Goal: Information Seeking & Learning: Check status

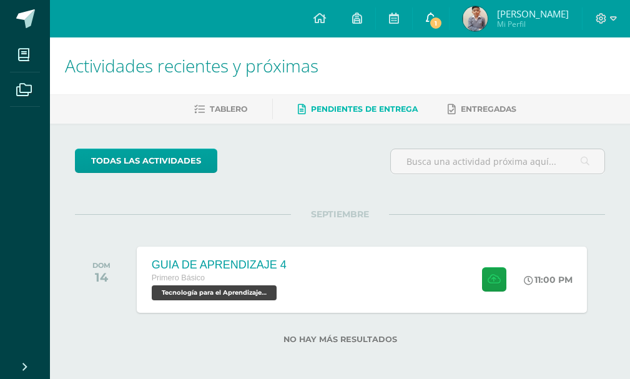
click at [432, 22] on link "1" at bounding box center [431, 18] width 36 height 37
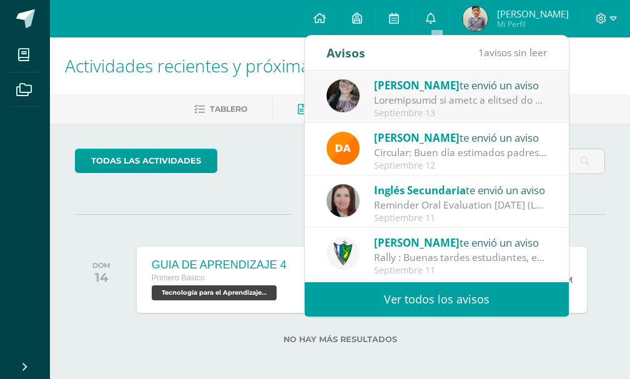
click at [403, 87] on span "[PERSON_NAME]" at bounding box center [417, 85] width 86 height 14
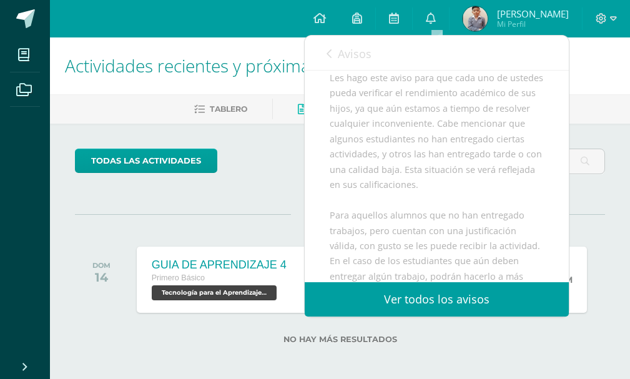
scroll to position [250, 0]
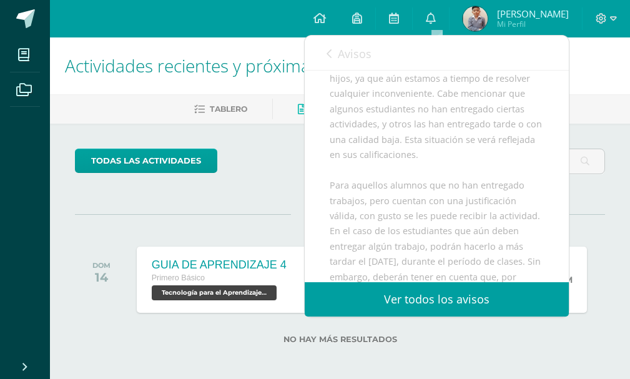
click at [283, 162] on div "todas las Actividades" at bounding box center [182, 167] width 225 height 36
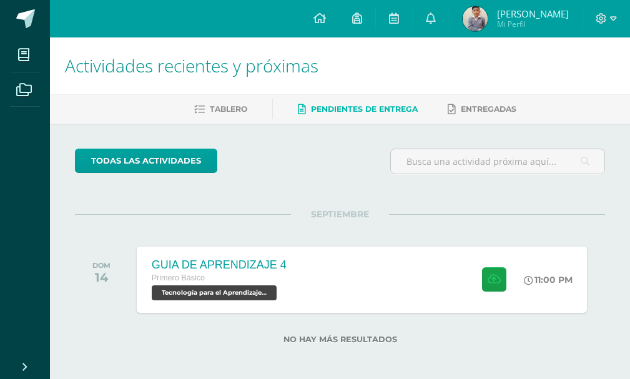
click at [527, 19] on span "Mi Perfil" at bounding box center [533, 24] width 72 height 11
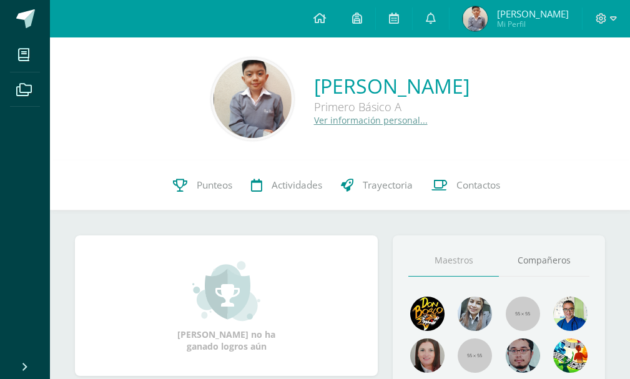
scroll to position [62, 0]
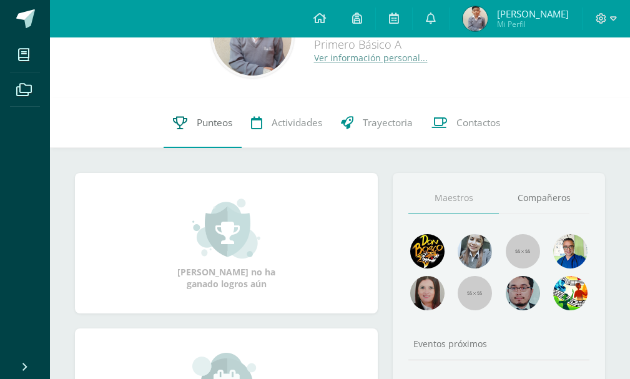
click at [189, 119] on link "Punteos" at bounding box center [203, 123] width 78 height 50
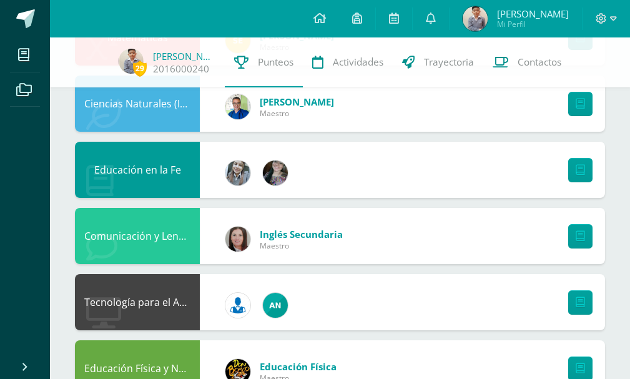
scroll to position [500, 0]
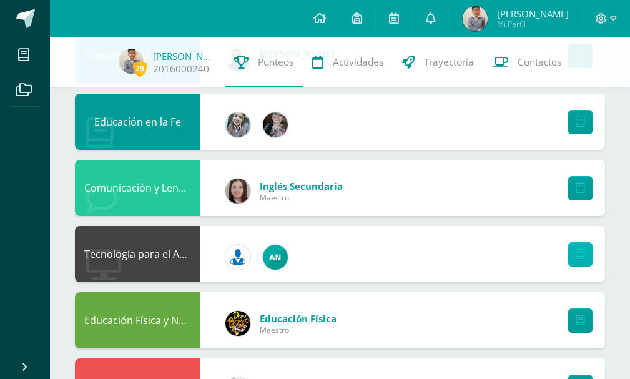
click at [588, 253] on link at bounding box center [580, 254] width 24 height 24
click at [279, 134] on img at bounding box center [275, 124] width 25 height 25
click at [275, 121] on img at bounding box center [275, 124] width 25 height 25
click at [573, 114] on link at bounding box center [580, 122] width 24 height 24
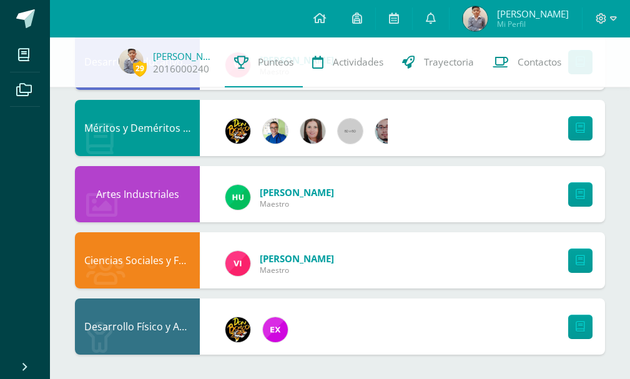
scroll to position [957, 0]
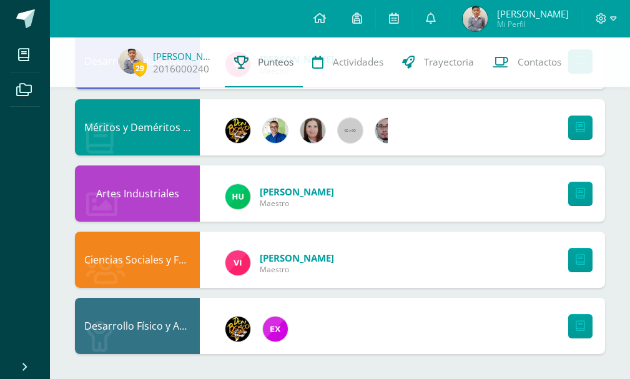
click at [267, 65] on span "Punteos" at bounding box center [276, 62] width 36 height 13
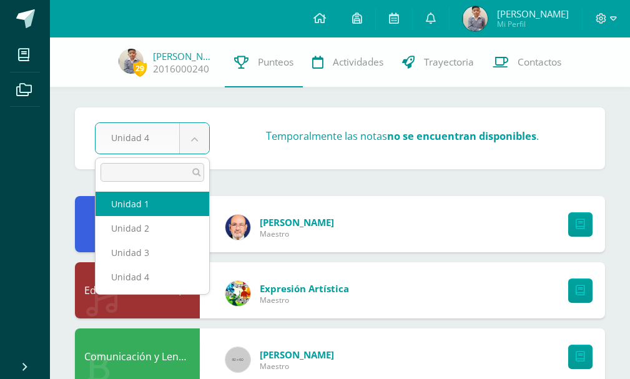
select select "Unidad 1"
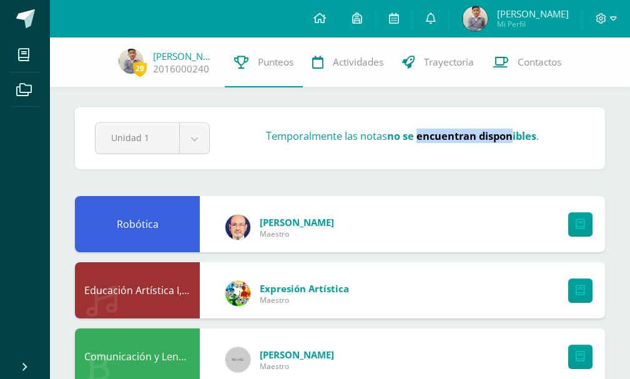
drag, startPoint x: 421, startPoint y: 135, endPoint x: 512, endPoint y: 129, distance: 91.4
click at [512, 129] on strong "no se encuentran disponibles" at bounding box center [461, 136] width 149 height 14
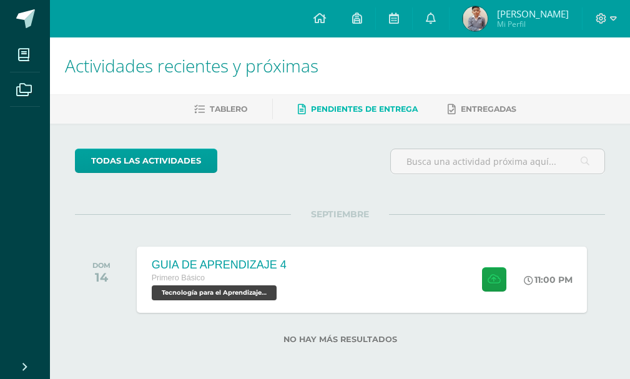
click at [364, 314] on div "DOM 14 GUIA DE APRENDIZAJE 4 Primero Básico Tecnología para el Aprendizaje y la…" at bounding box center [340, 280] width 530 height 70
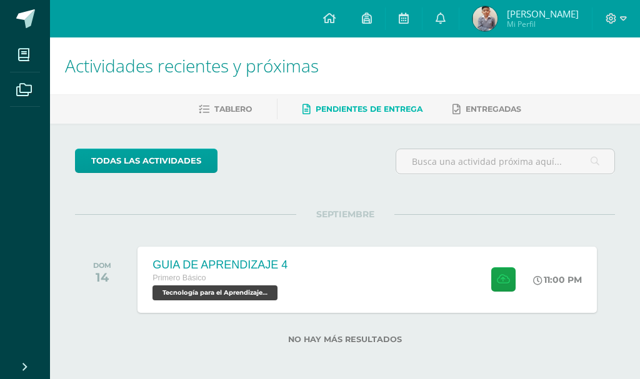
click at [269, 270] on div "GUIA DE APRENDIZAJE 4" at bounding box center [219, 265] width 135 height 13
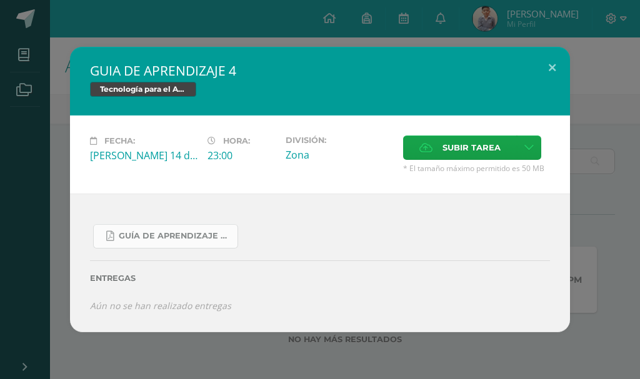
click at [167, 240] on span "Guía De Aprendizaje 4.pdf" at bounding box center [175, 236] width 112 height 10
